Goal: Check status: Verify the current state of an ongoing process or item

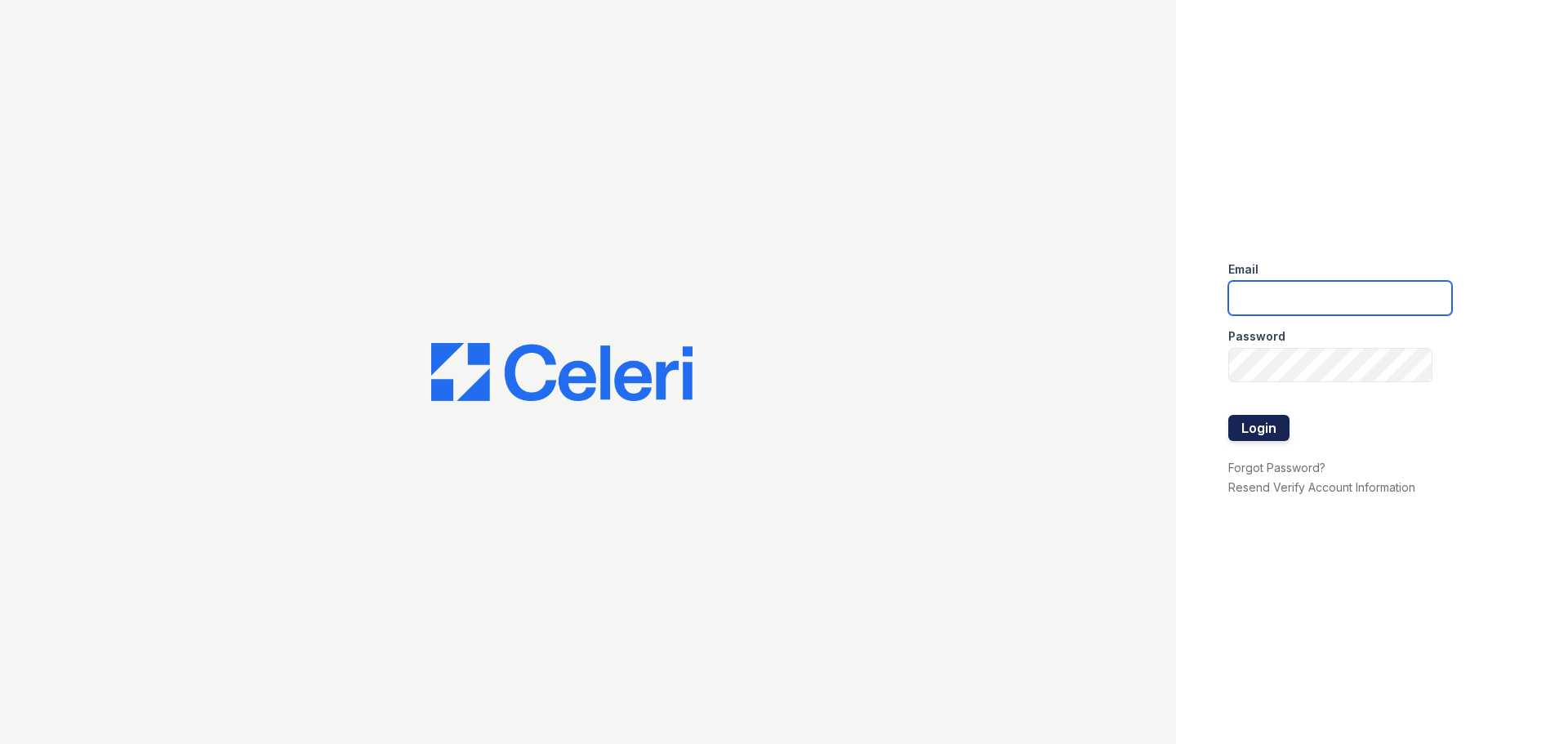
type input "pdominguezalfonso@trinity-pm.com"
click at [1264, 429] on button "Login" at bounding box center [1258, 427] width 61 height 26
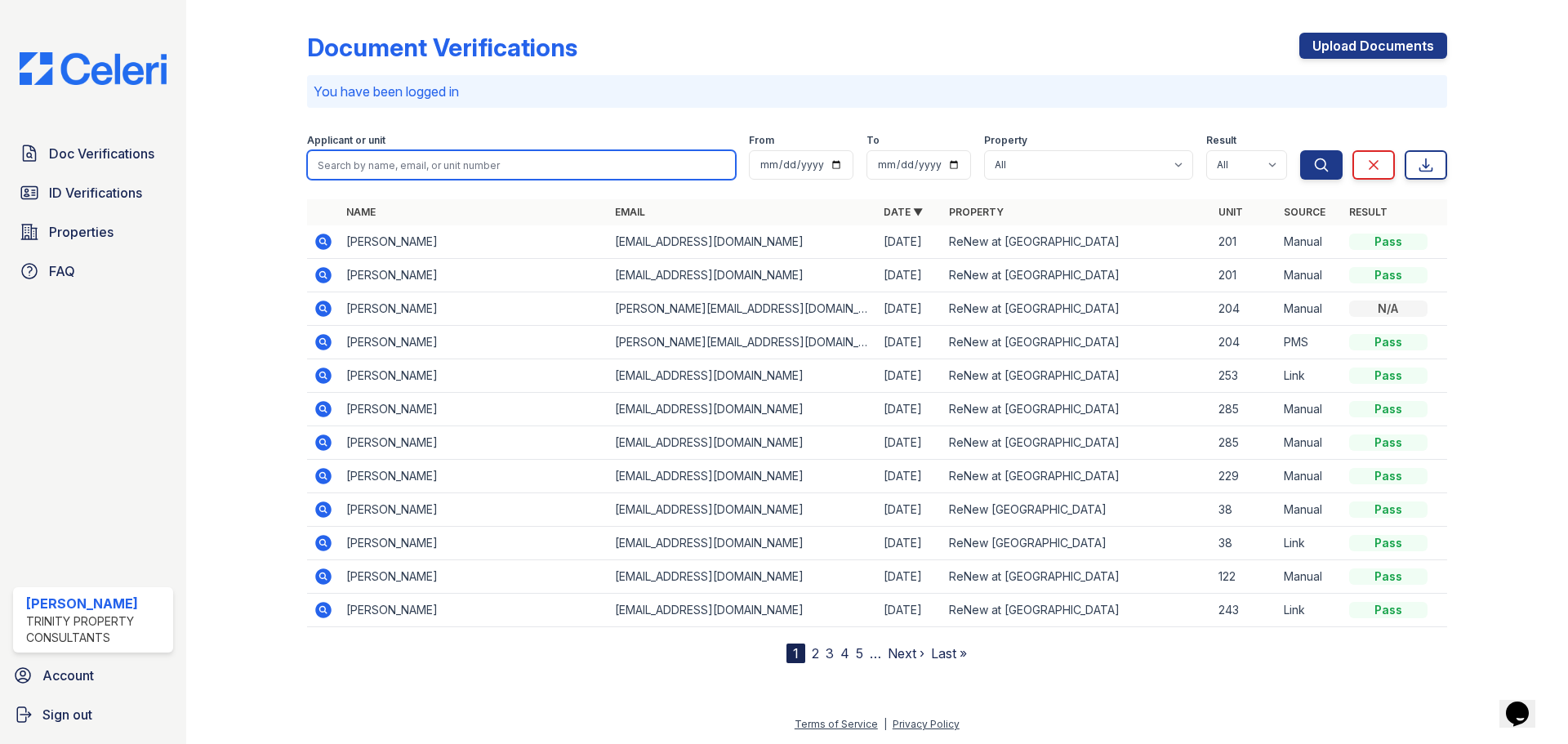
drag, startPoint x: 464, startPoint y: 158, endPoint x: 480, endPoint y: 161, distance: 16.3
click at [464, 158] on input "search" at bounding box center [522, 164] width 428 height 30
type input "[PERSON_NAME]"
click at [1300, 150] on button "Search" at bounding box center [1321, 164] width 42 height 30
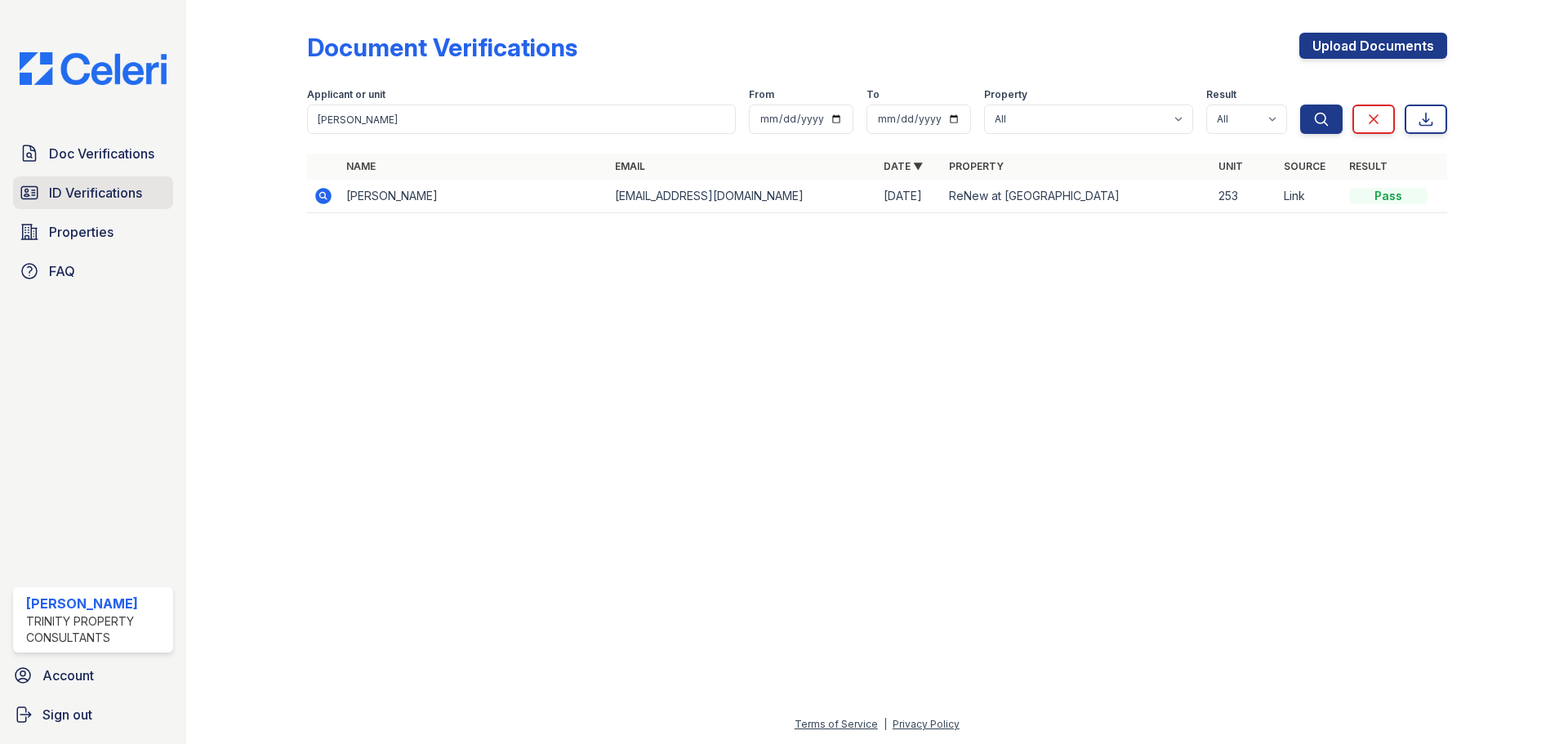
click at [51, 202] on span "ID Verifications" at bounding box center [96, 192] width 93 height 19
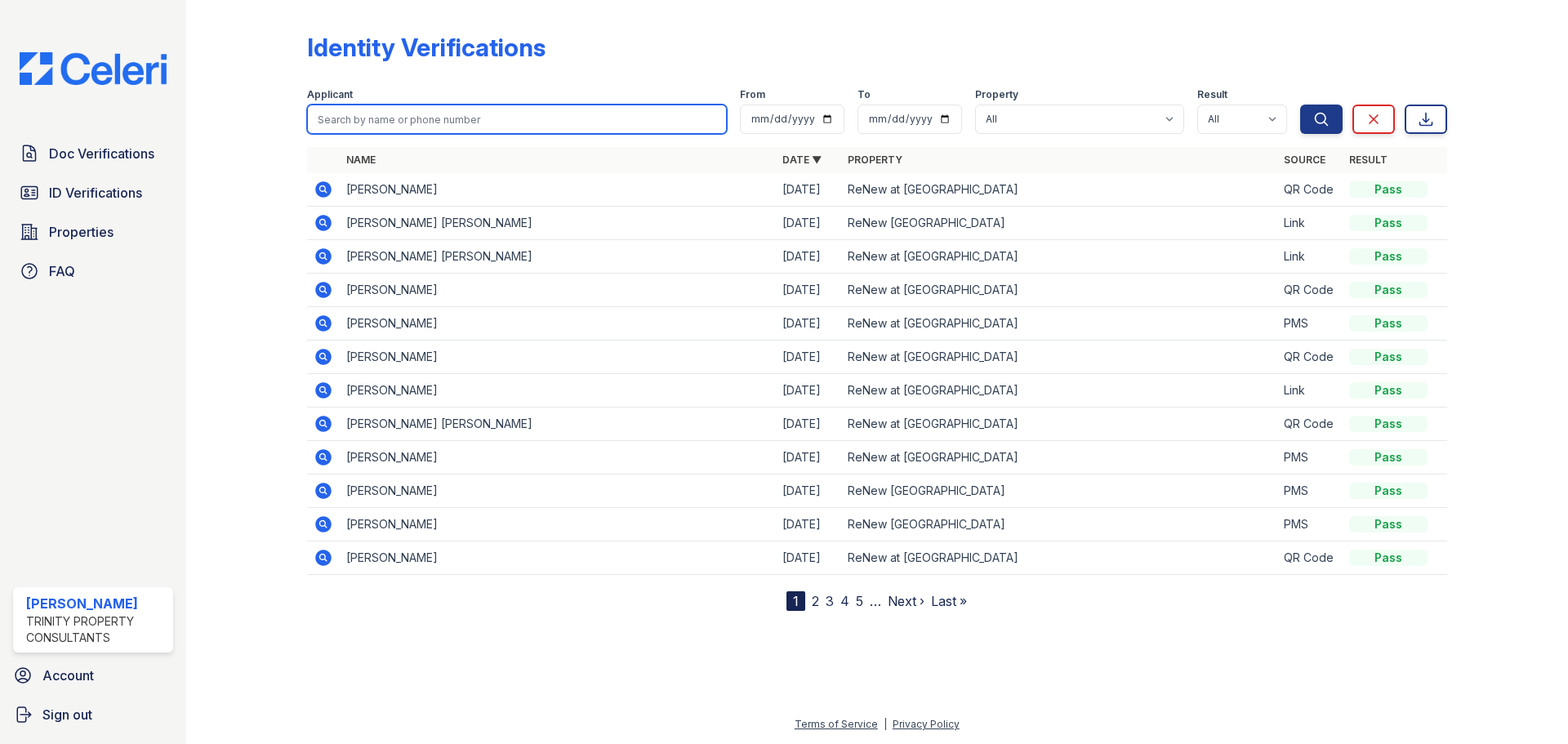
drag, startPoint x: 497, startPoint y: 124, endPoint x: 512, endPoint y: 124, distance: 15.0
click at [497, 124] on input "search" at bounding box center [517, 118] width 420 height 30
click at [463, 126] on input "mI" at bounding box center [517, 118] width 420 height 30
type input "mIRELES"
click at [1300, 104] on button "Search" at bounding box center [1321, 118] width 42 height 30
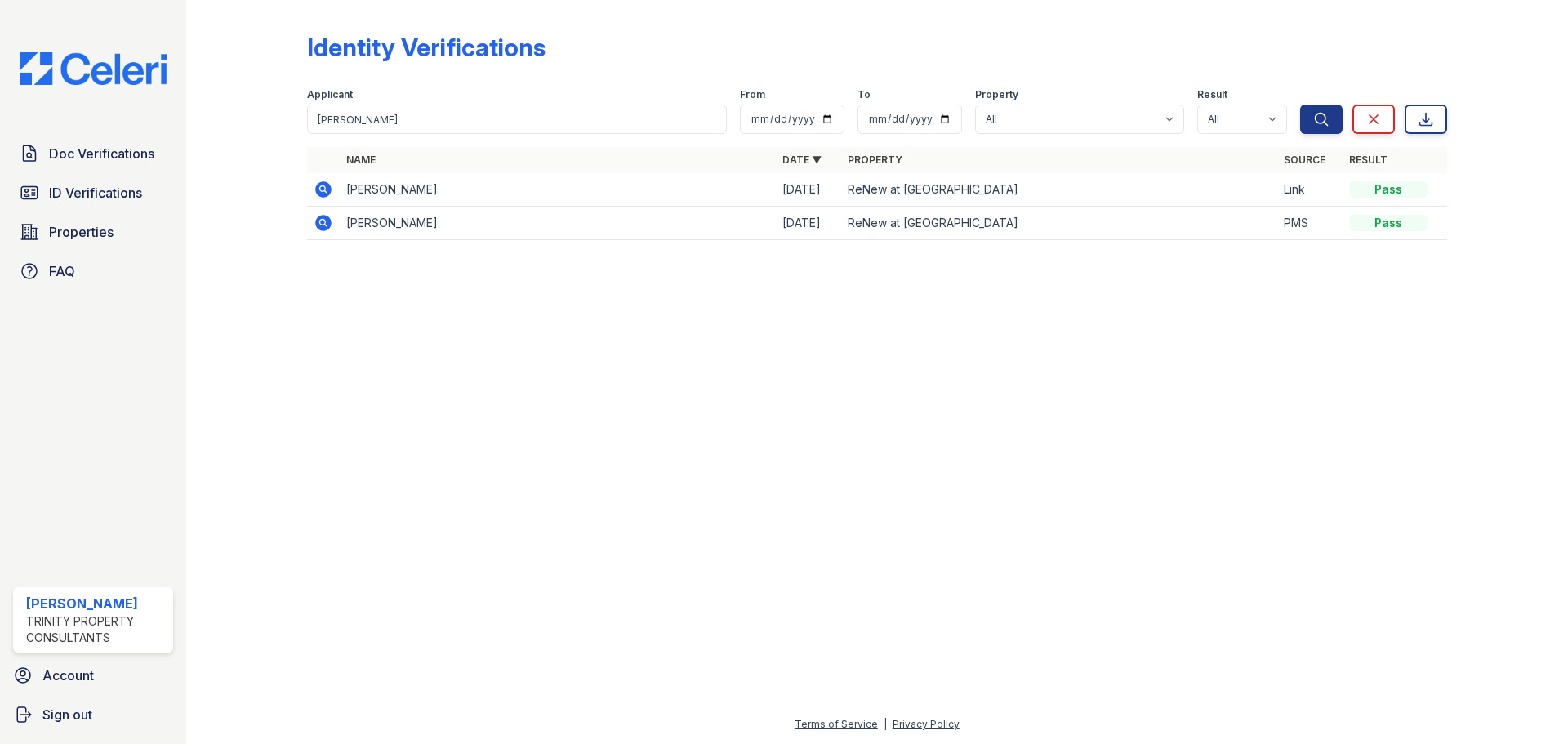
click at [327, 190] on icon at bounding box center [323, 189] width 16 height 16
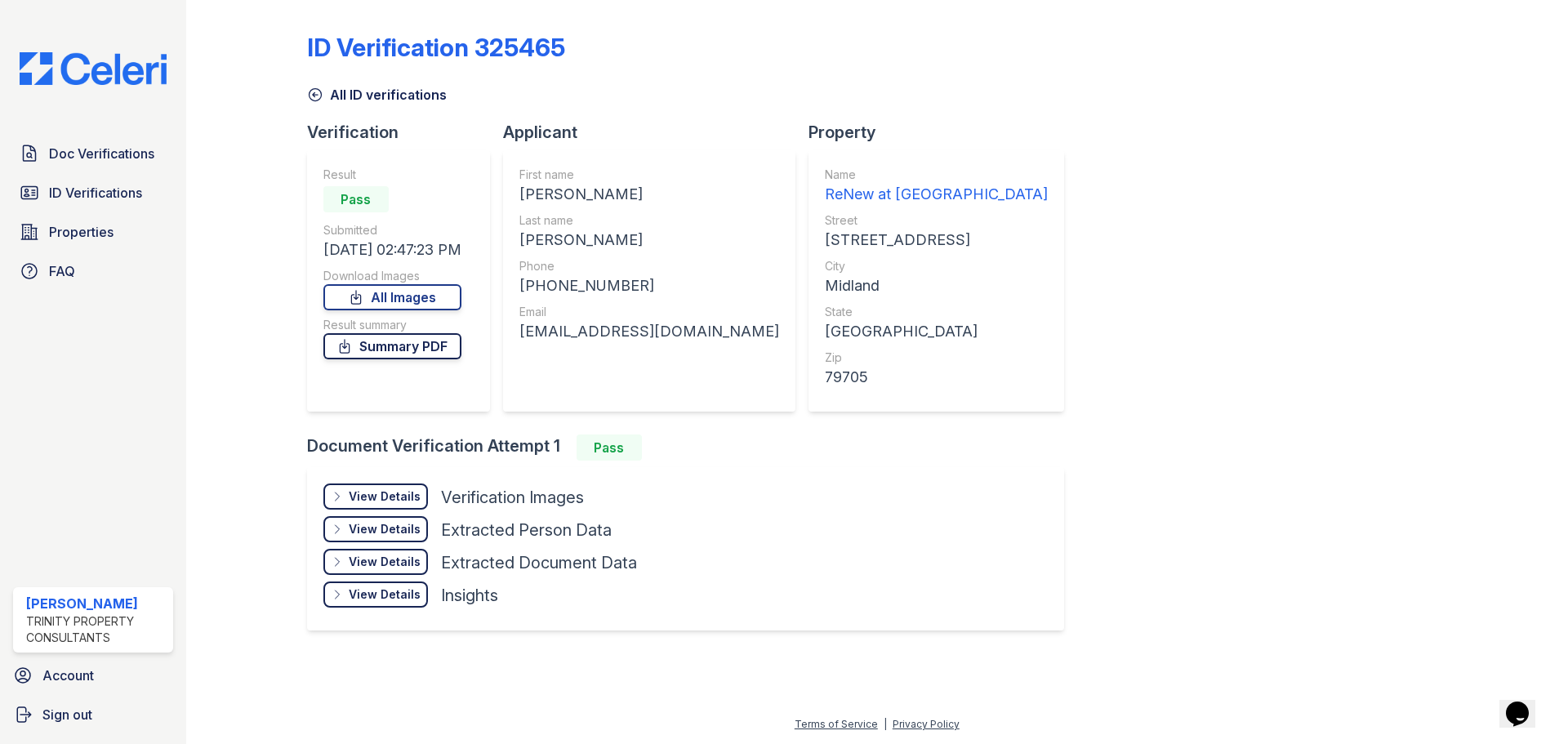
click at [397, 357] on link "Summary PDF" at bounding box center [392, 345] width 138 height 26
click at [315, 95] on icon at bounding box center [315, 95] width 12 height 12
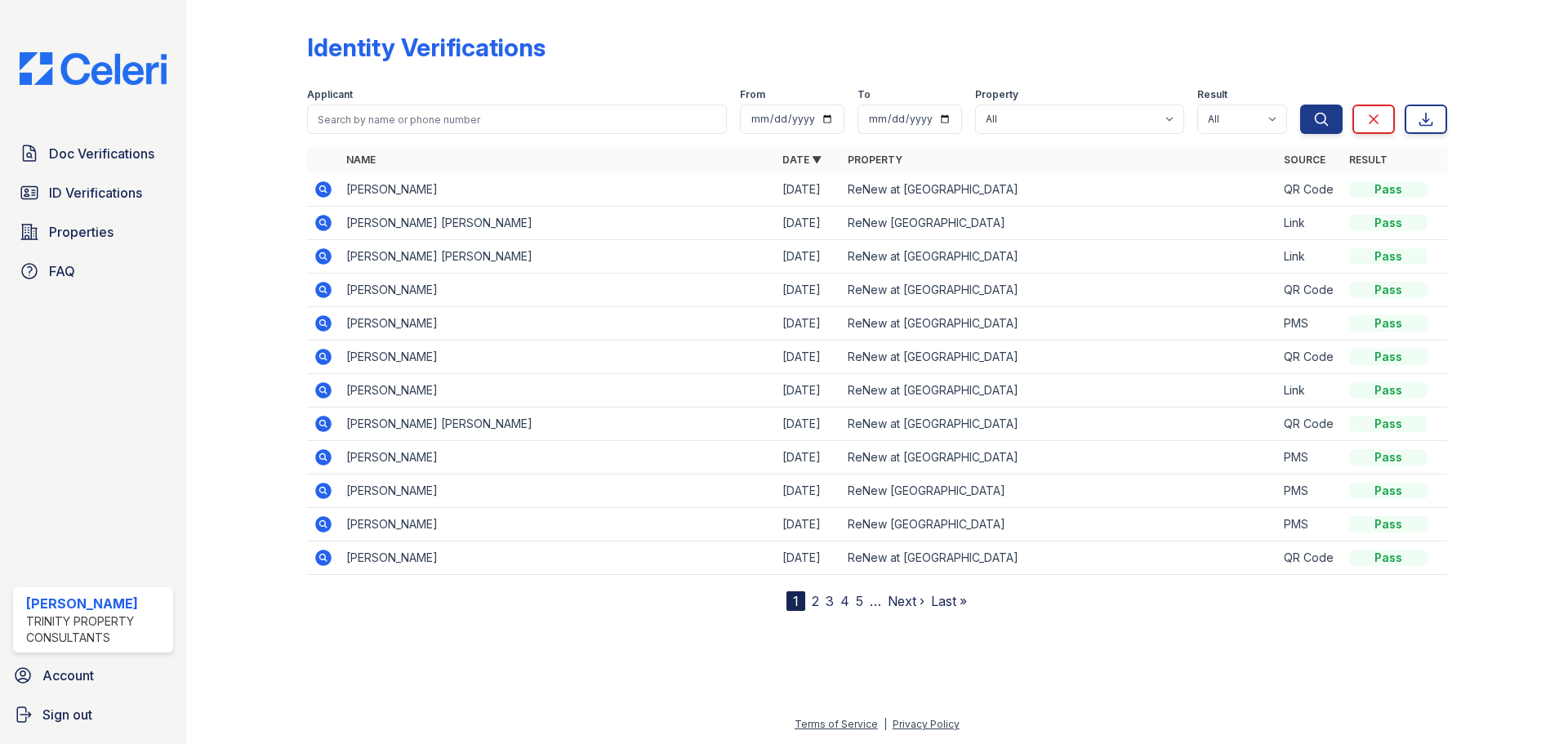
click at [322, 387] on icon at bounding box center [323, 389] width 19 height 19
drag, startPoint x: 115, startPoint y: 175, endPoint x: 104, endPoint y: 190, distance: 18.6
click at [108, 185] on div "Doc Verifications ID Verifications Properties FAQ" at bounding box center [93, 212] width 173 height 150
click at [104, 190] on span "ID Verifications" at bounding box center [96, 192] width 93 height 19
click at [333, 113] on input "search" at bounding box center [517, 118] width 420 height 30
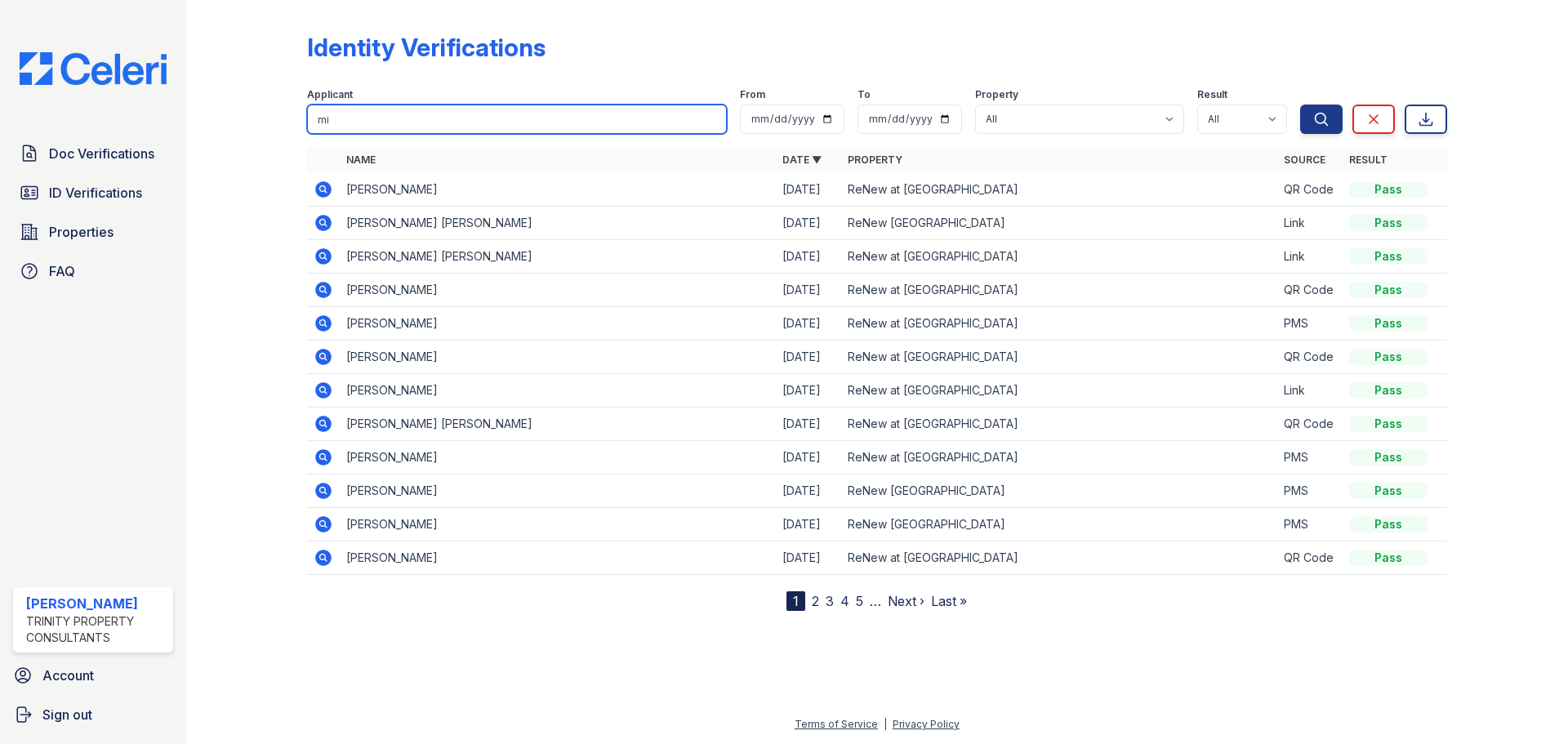
type input "[PERSON_NAME]"
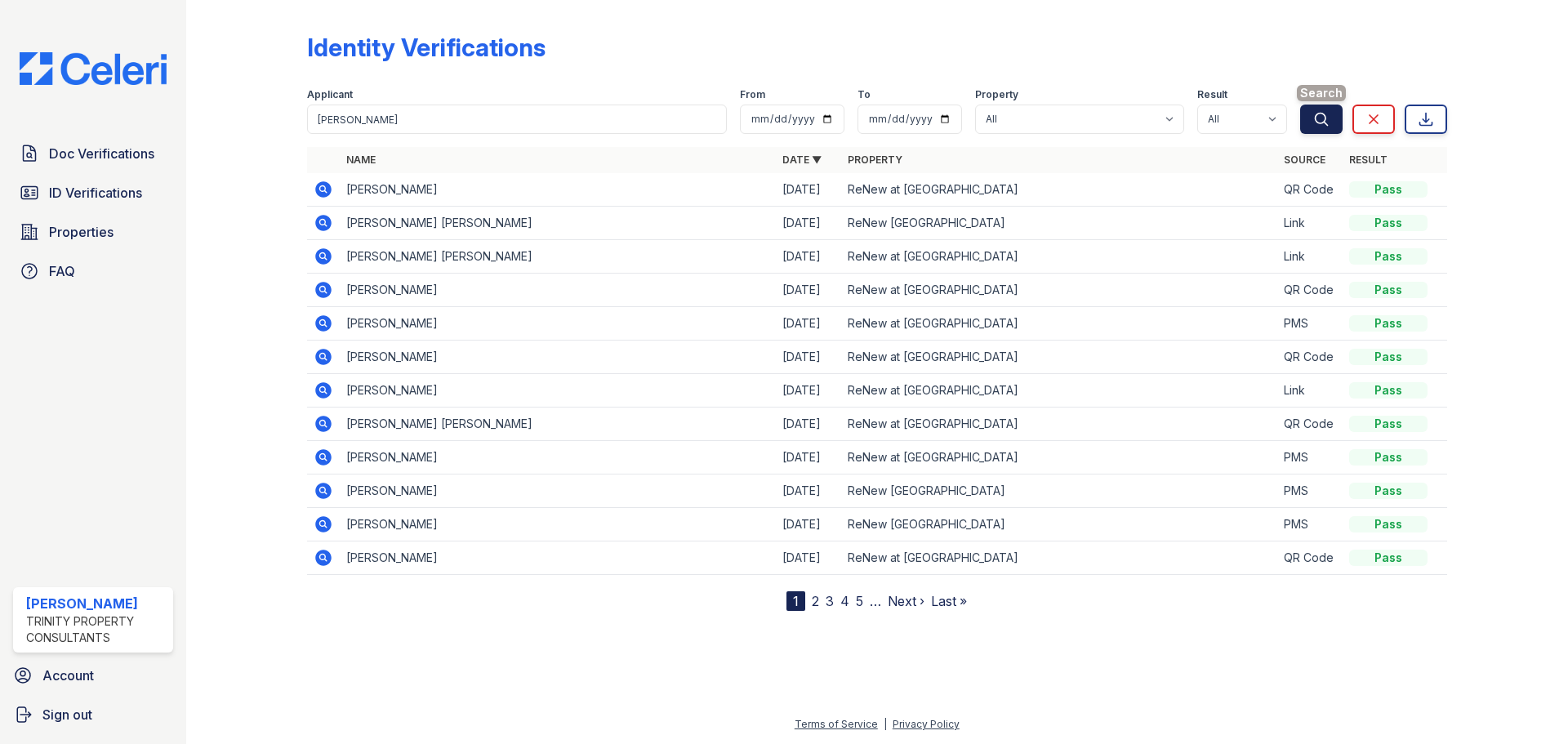
click at [1328, 117] on icon "submit" at bounding box center [1321, 118] width 16 height 16
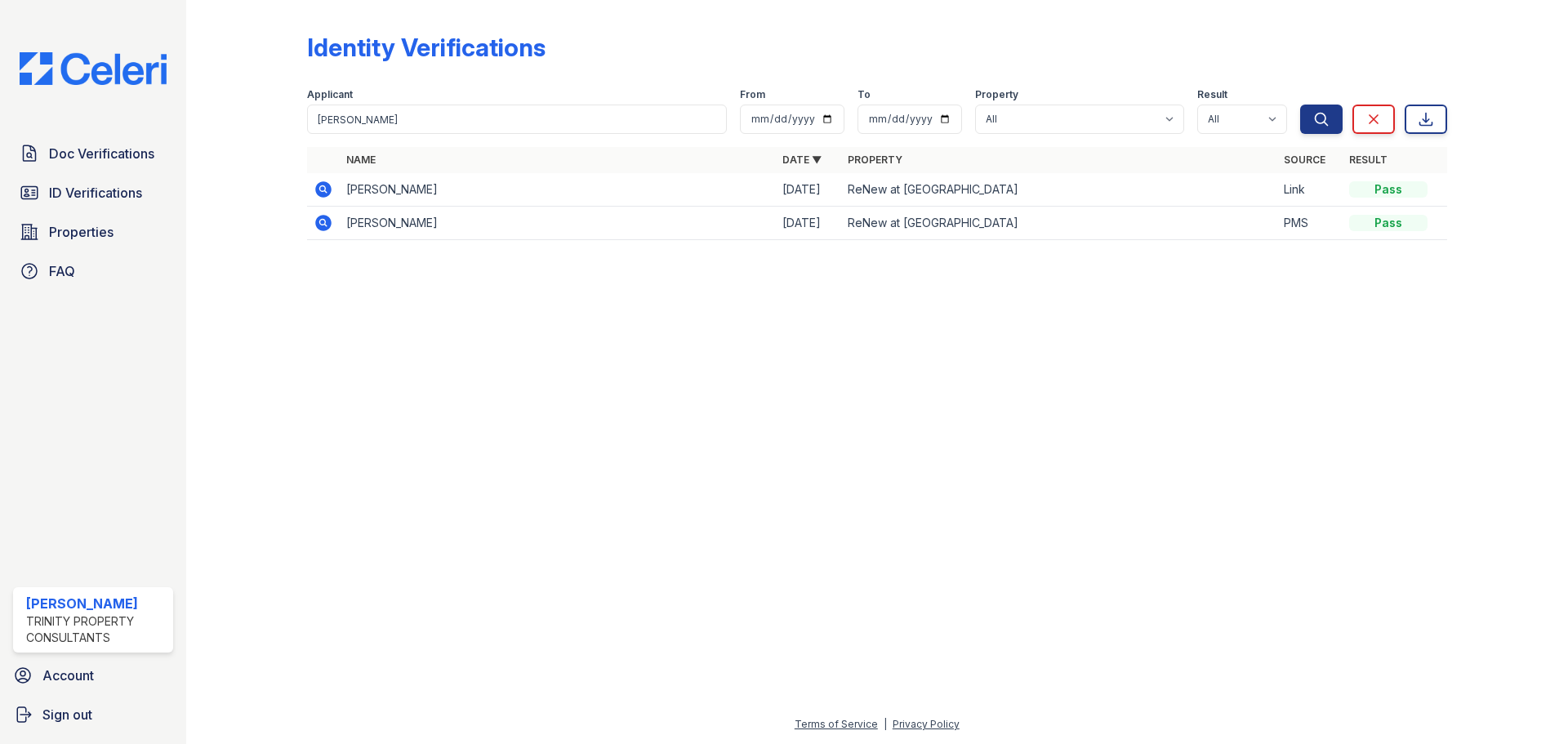
click at [326, 227] on icon at bounding box center [323, 223] width 16 height 16
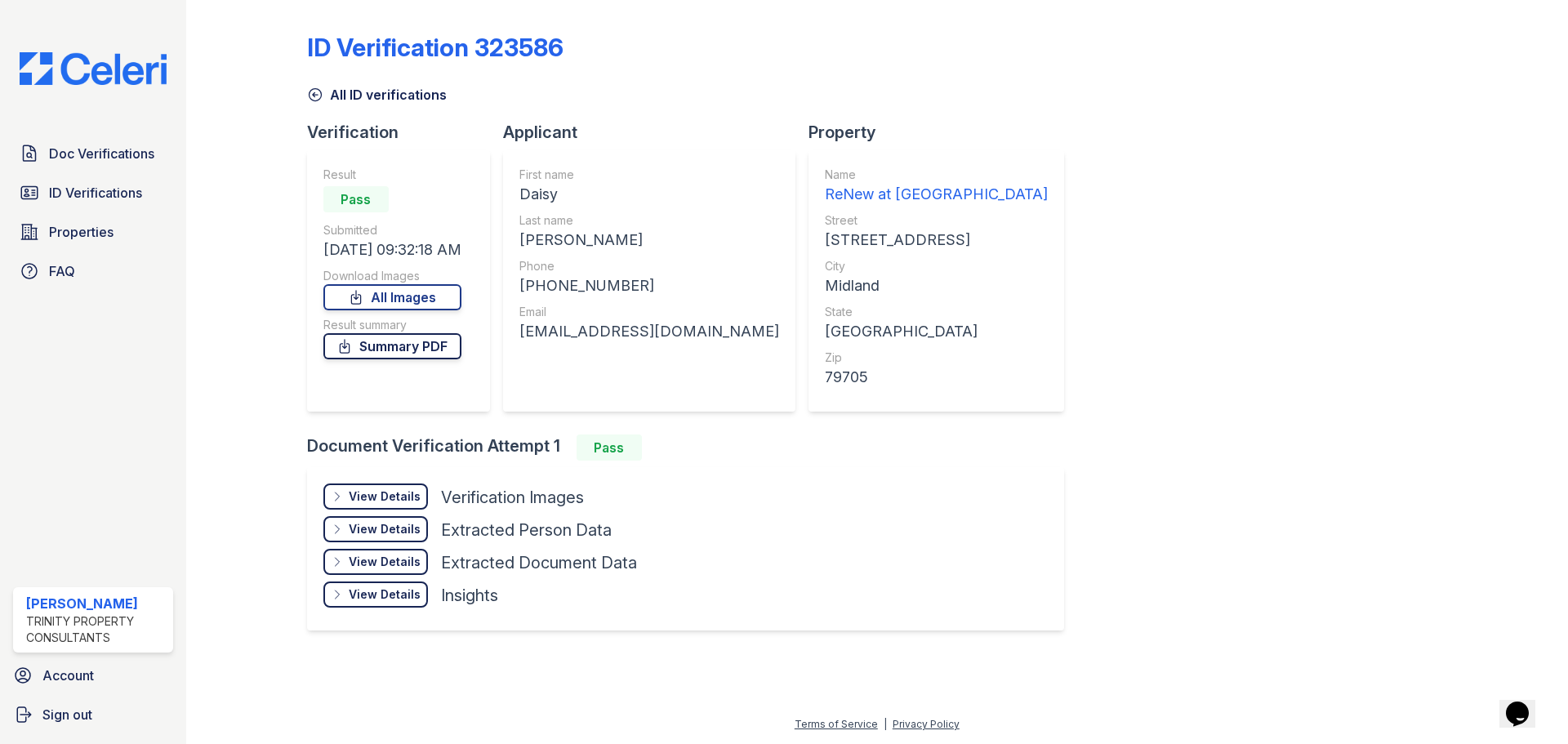
click at [402, 341] on link "Summary PDF" at bounding box center [392, 345] width 138 height 26
